Goal: Use online tool/utility

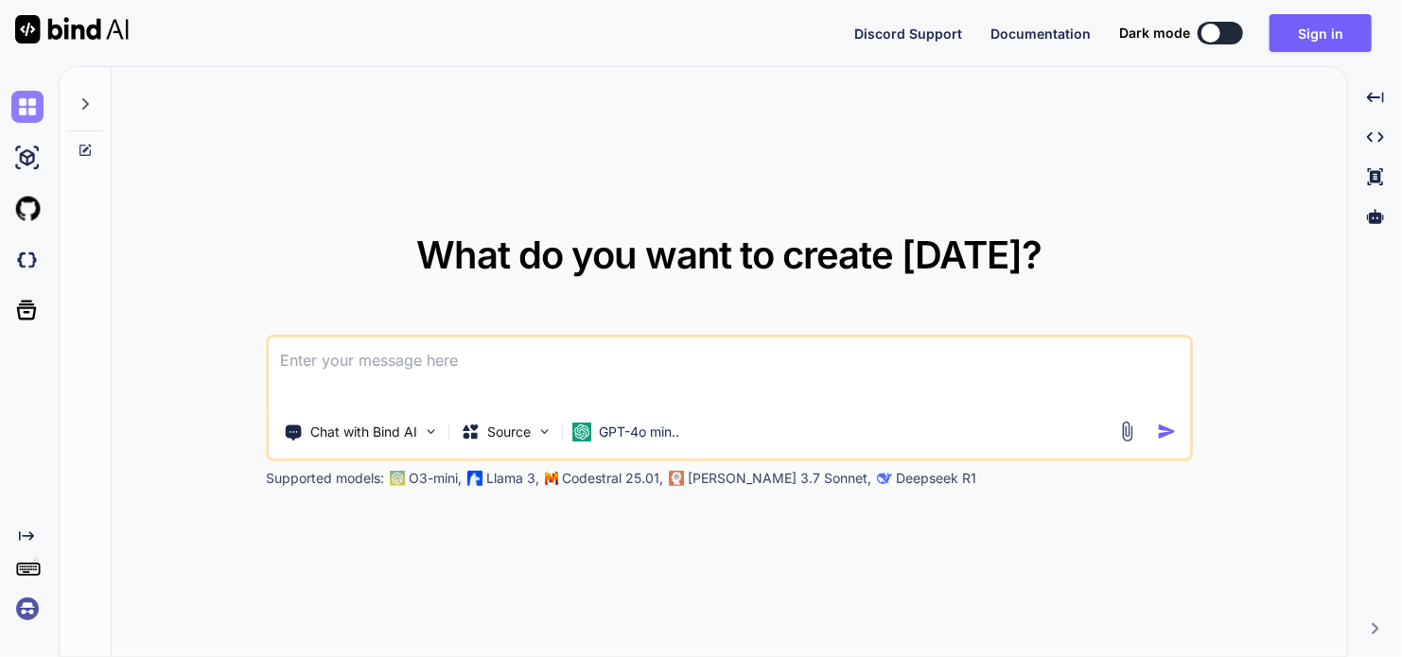
click at [29, 105] on img at bounding box center [27, 107] width 32 height 32
click at [33, 111] on img at bounding box center [27, 107] width 32 height 32
click at [18, 156] on img at bounding box center [27, 158] width 32 height 32
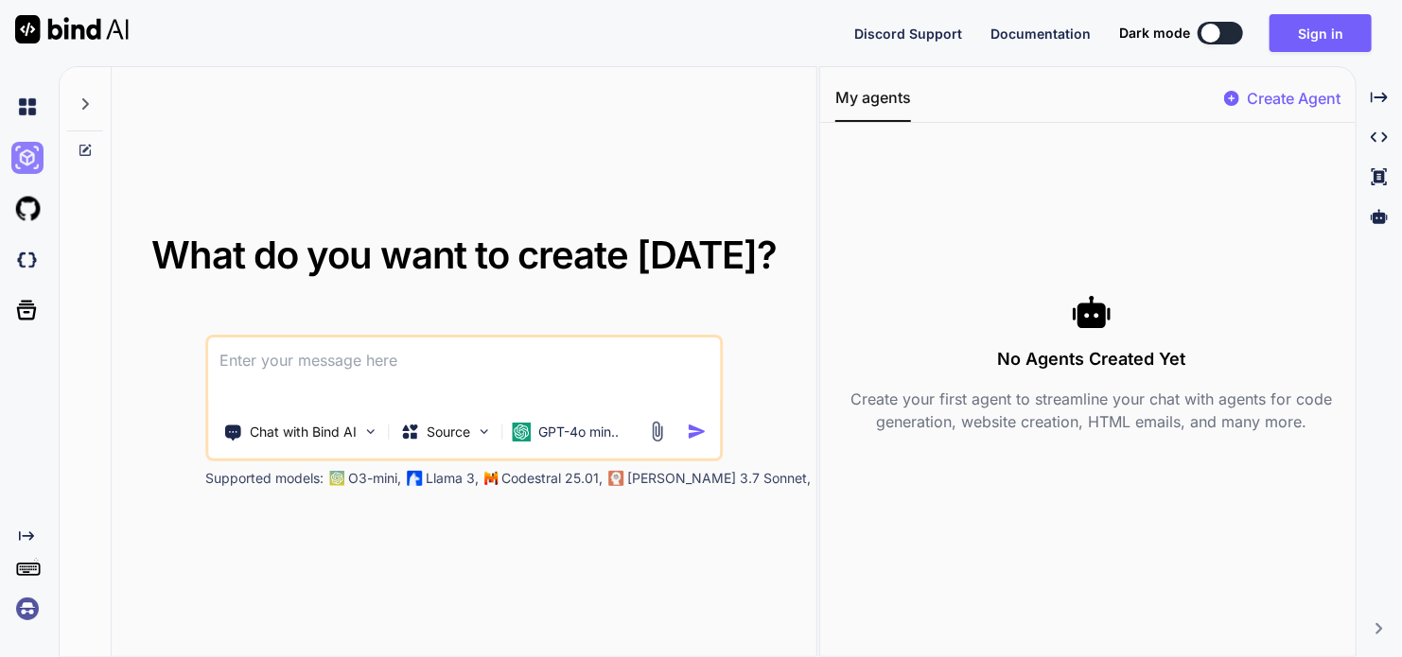
type textarea "x"
click at [29, 264] on img at bounding box center [27, 260] width 32 height 32
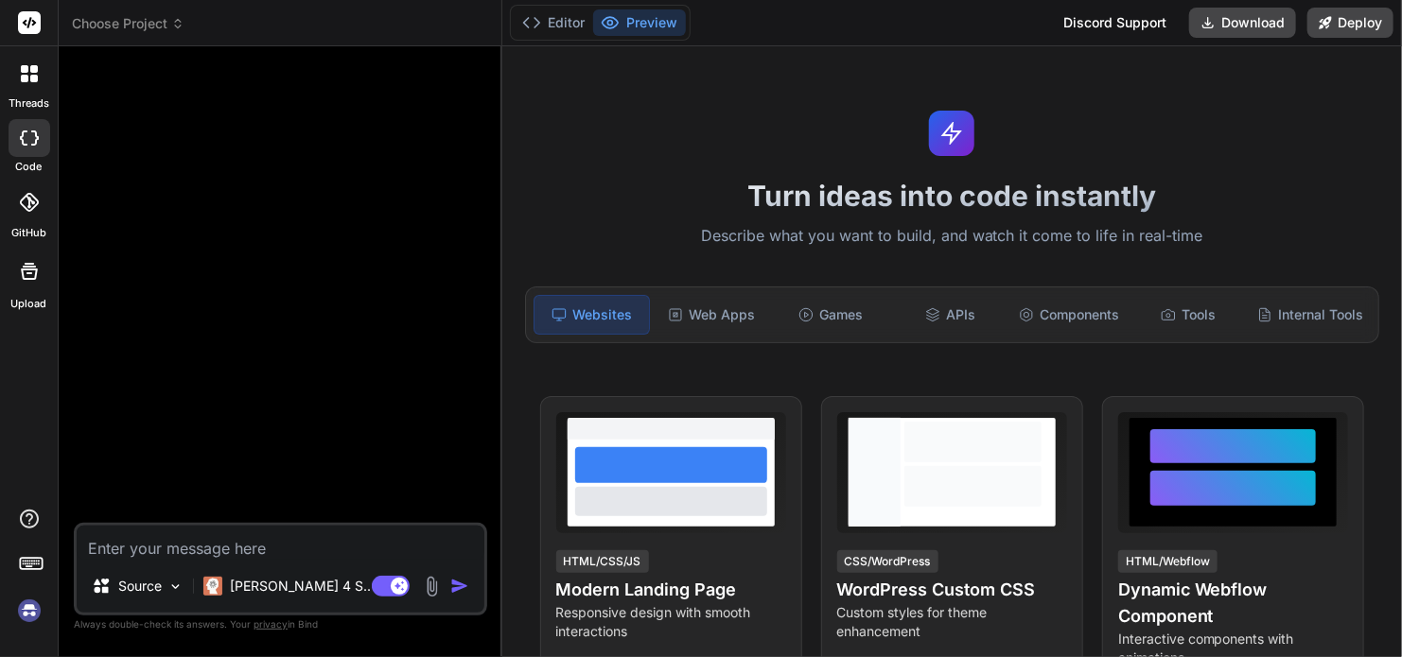
type textarea "x"
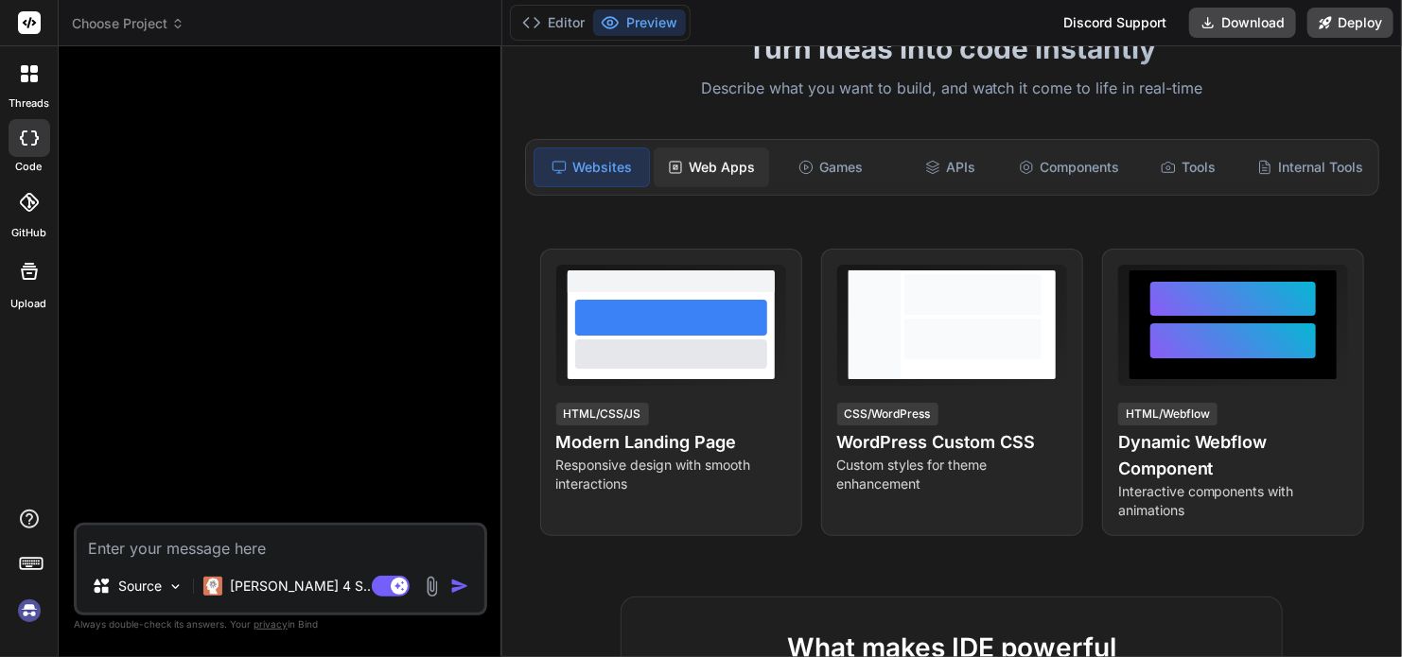
scroll to position [95, 0]
